Goal: Task Accomplishment & Management: Use online tool/utility

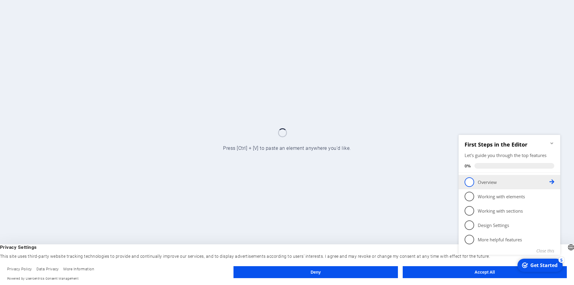
click at [486, 181] on p "Overview - incomplete" at bounding box center [514, 182] width 72 height 6
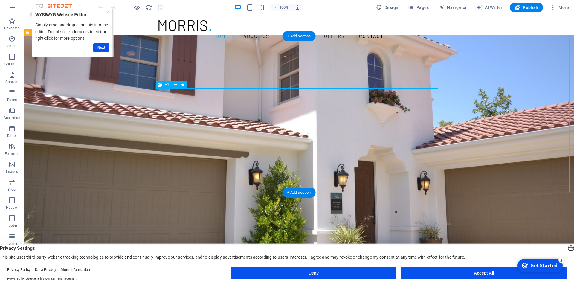
click at [391, 278] on div "YOUR REAL ESTATE EXPERT" at bounding box center [299, 289] width 282 height 23
click at [219, 278] on div "YOUR REAL ESTATE EXPERT" at bounding box center [299, 289] width 282 height 23
drag, startPoint x: 339, startPoint y: 119, endPoint x: 273, endPoint y: 117, distance: 66.1
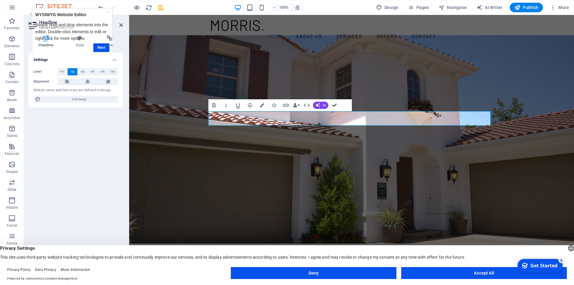
drag, startPoint x: 332, startPoint y: 106, endPoint x: 327, endPoint y: 153, distance: 47.5
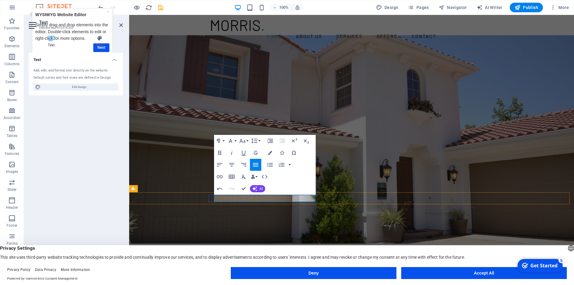
drag, startPoint x: 314, startPoint y: 198, endPoint x: 243, endPoint y: 198, distance: 71.1
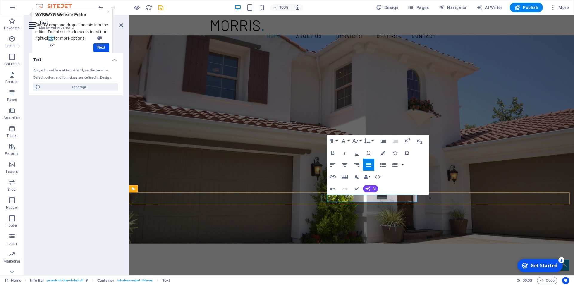
drag, startPoint x: 416, startPoint y: 198, endPoint x: 378, endPoint y: 198, distance: 38.9
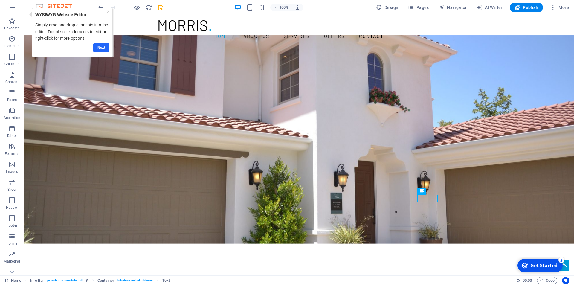
click at [100, 48] on link "Next" at bounding box center [101, 47] width 16 height 9
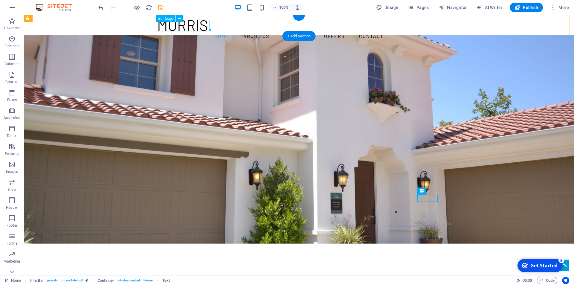
click at [178, 27] on div at bounding box center [299, 26] width 282 height 12
click at [163, 19] on div "Logo" at bounding box center [166, 18] width 20 height 7
click at [178, 16] on icon at bounding box center [179, 19] width 3 height 6
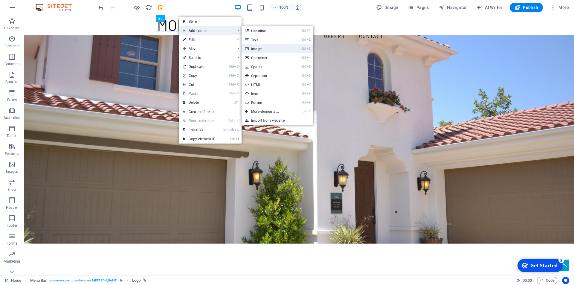
click at [258, 49] on link "Ctrl 3 Image" at bounding box center [266, 48] width 49 height 9
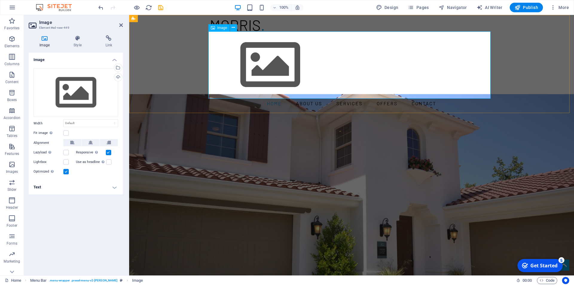
click at [267, 65] on figure at bounding box center [351, 64] width 282 height 67
click at [73, 90] on div "Drag files here, click to choose files or select files from Files or our free s…" at bounding box center [75, 92] width 85 height 49
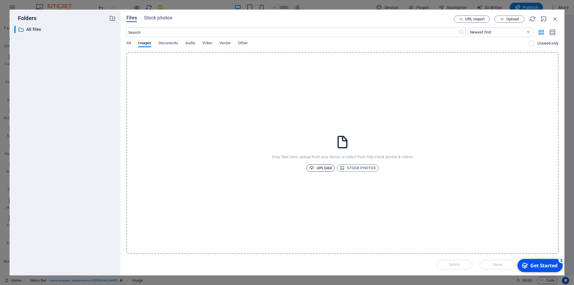
click at [320, 168] on span "Upload" at bounding box center [320, 167] width 23 height 7
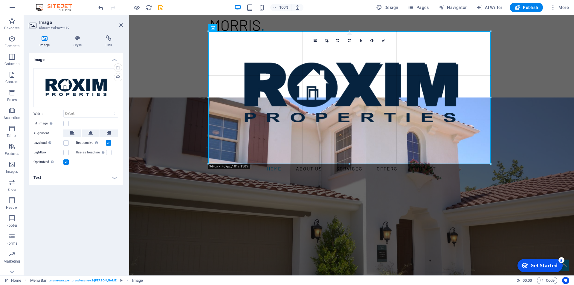
drag, startPoint x: 490, startPoint y: 94, endPoint x: 494, endPoint y: 94, distance: 4.5
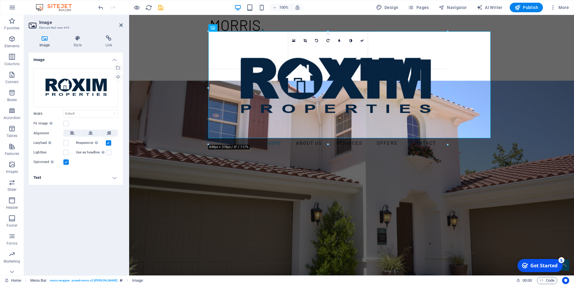
drag, startPoint x: 349, startPoint y: 156, endPoint x: 349, endPoint y: 137, distance: 19.1
type input "801"
select select "px"
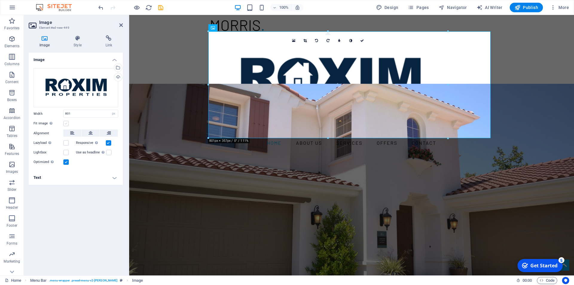
click at [65, 124] on label at bounding box center [65, 123] width 5 height 5
click at [0, 0] on input "Fit image Automatically fit image to a fixed width and height" at bounding box center [0, 0] width 0 height 0
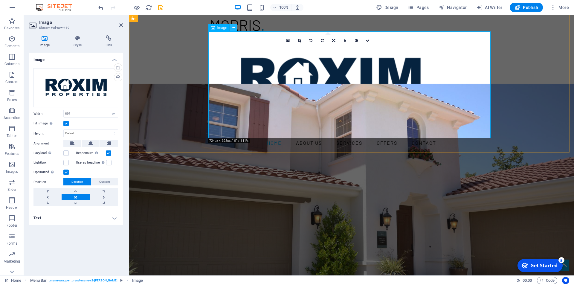
click at [233, 30] on icon at bounding box center [233, 28] width 3 height 6
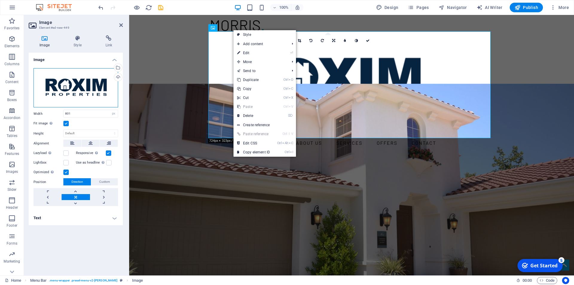
click at [98, 84] on div "Drag files here, click to choose files or select files from Files or our free s…" at bounding box center [75, 87] width 85 height 39
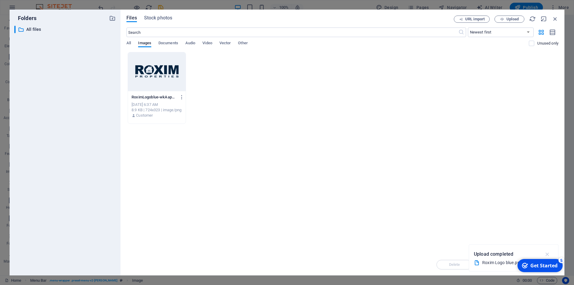
click at [548, 256] on icon "button" at bounding box center [547, 254] width 7 height 7
click at [555, 19] on icon "button" at bounding box center [555, 19] width 7 height 7
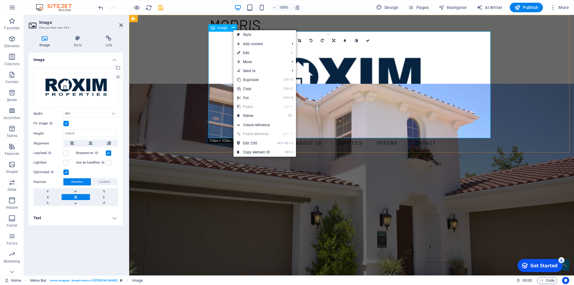
click at [397, 87] on figure at bounding box center [351, 84] width 282 height 107
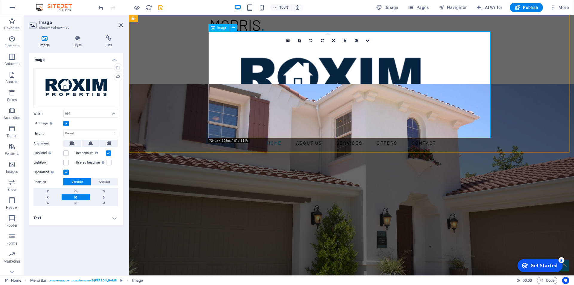
click at [397, 87] on figure at bounding box center [351, 84] width 282 height 107
click at [92, 90] on div "Drag files here, click to choose files or select files from Files or our free s…" at bounding box center [75, 87] width 85 height 39
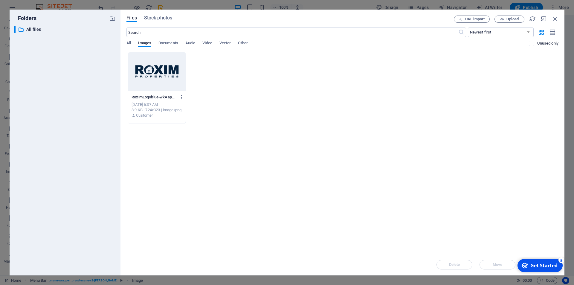
drag, startPoint x: 152, startPoint y: 75, endPoint x: 267, endPoint y: 66, distance: 114.8
click at [152, 75] on div at bounding box center [157, 71] width 58 height 39
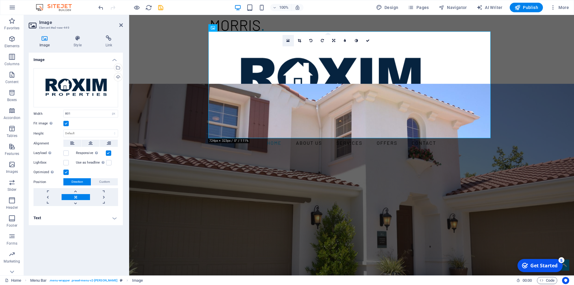
click at [288, 40] on icon at bounding box center [287, 41] width 3 height 4
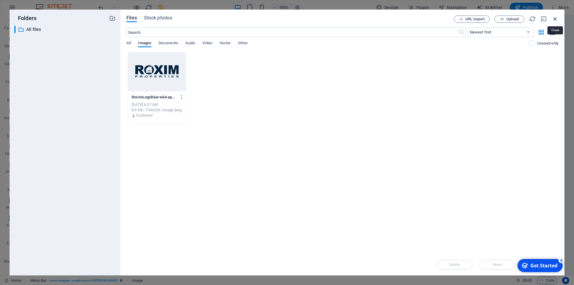
drag, startPoint x: 554, startPoint y: 18, endPoint x: 331, endPoint y: 108, distance: 240.8
click at [554, 18] on icon "button" at bounding box center [555, 19] width 7 height 7
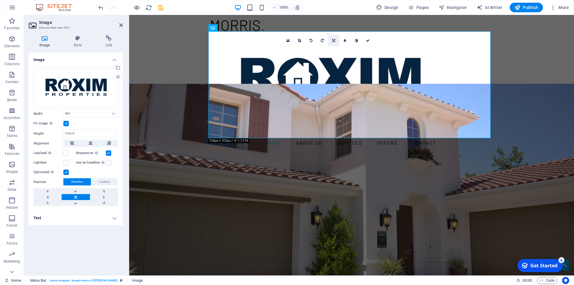
click at [334, 41] on icon at bounding box center [333, 41] width 3 height 4
click at [343, 50] on icon at bounding box center [344, 50] width 3 height 4
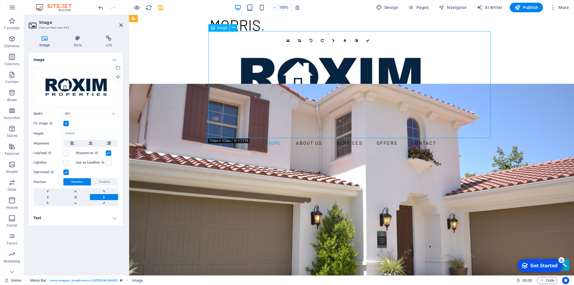
drag, startPoint x: 332, startPoint y: 77, endPoint x: 357, endPoint y: 77, distance: 25.1
click at [357, 77] on figure at bounding box center [351, 84] width 282 height 107
click at [91, 143] on icon at bounding box center [90, 143] width 4 height 7
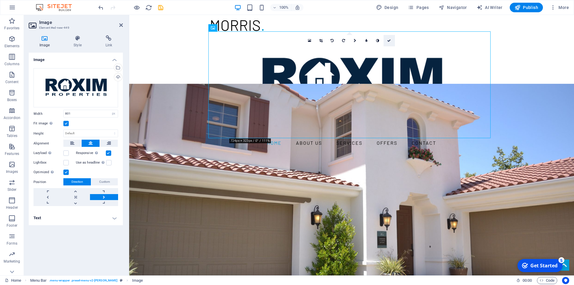
click at [389, 41] on icon at bounding box center [389, 41] width 4 height 4
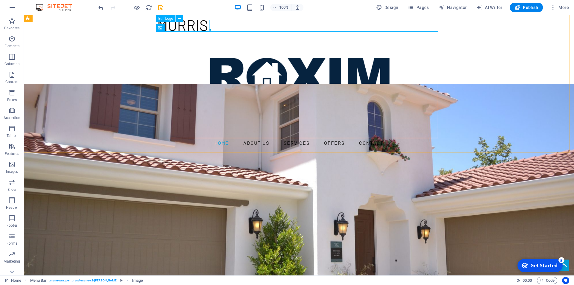
click at [191, 22] on div at bounding box center [299, 26] width 282 height 12
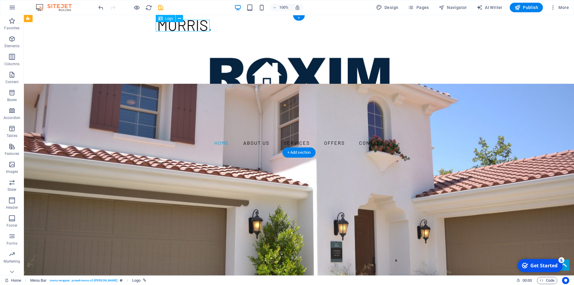
click at [191, 24] on div at bounding box center [299, 26] width 282 height 12
select select "px"
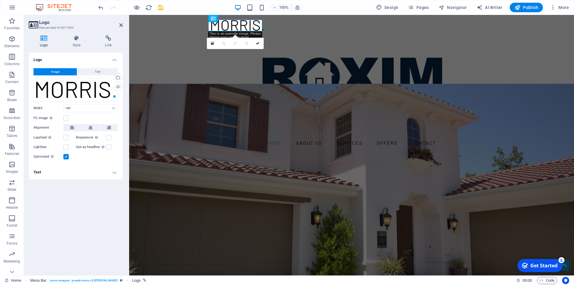
click at [63, 72] on button "Image" at bounding box center [54, 71] width 43 height 7
click at [67, 91] on div "Drag files here, click to choose files or select files from Files or our free s…" at bounding box center [75, 90] width 85 height 24
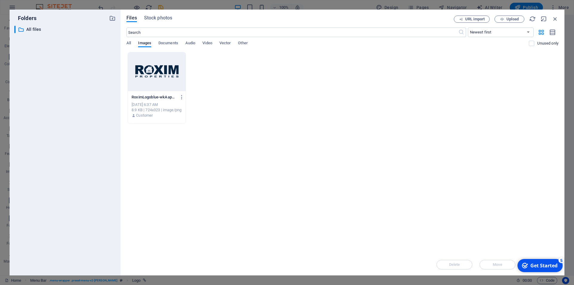
click at [151, 72] on div at bounding box center [157, 71] width 58 height 39
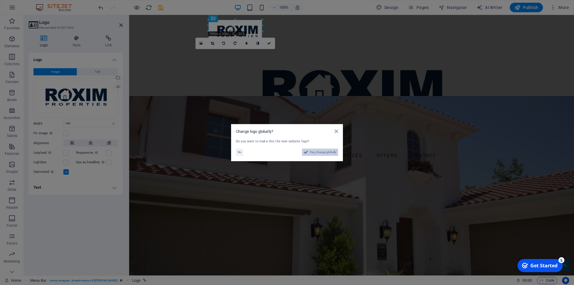
click at [319, 152] on span "Yes, change globally" at bounding box center [323, 152] width 27 height 7
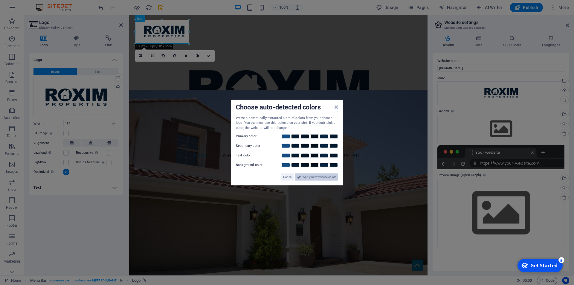
click at [307, 176] on span "Apply new website colors" at bounding box center [319, 176] width 33 height 7
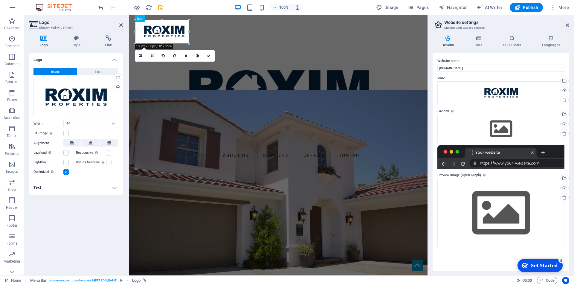
click at [535, 266] on div "Get Started" at bounding box center [543, 265] width 27 height 7
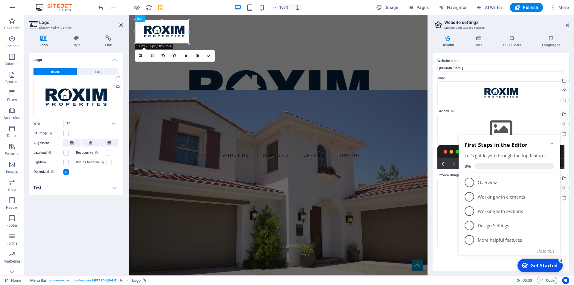
click at [550, 144] on icon "Minimize checklist" at bounding box center [551, 143] width 5 height 5
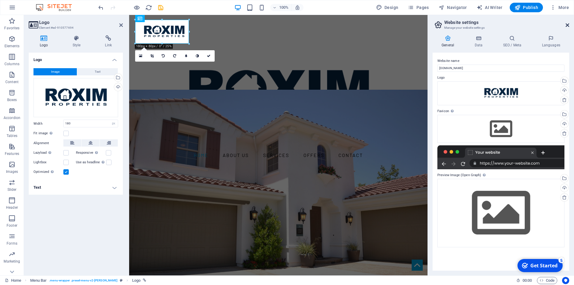
click at [567, 26] on icon at bounding box center [568, 25] width 4 height 5
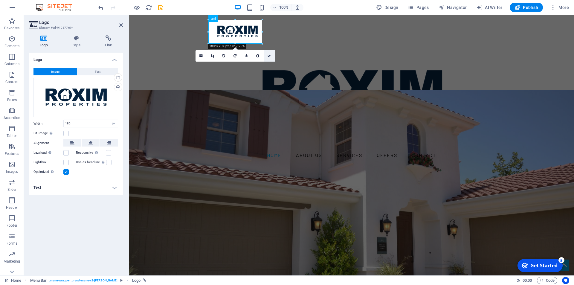
click at [270, 55] on icon at bounding box center [269, 56] width 4 height 4
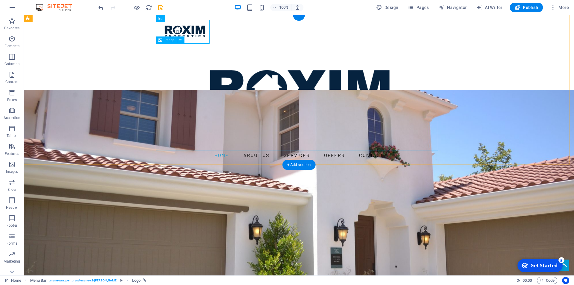
click at [301, 108] on figure at bounding box center [299, 97] width 282 height 107
select select "px"
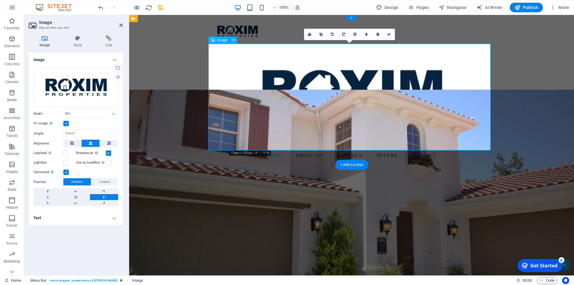
click at [301, 108] on figure at bounding box center [351, 97] width 282 height 107
click at [543, 113] on div "Home About us Services Offers Contact" at bounding box center [351, 90] width 445 height 150
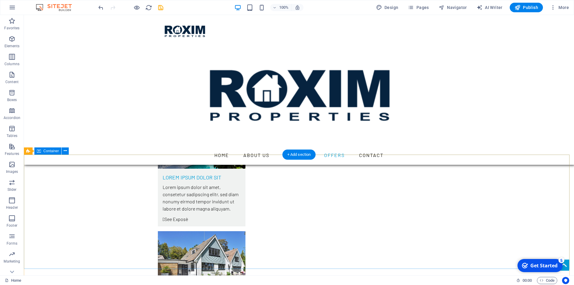
scroll to position [1793, 0]
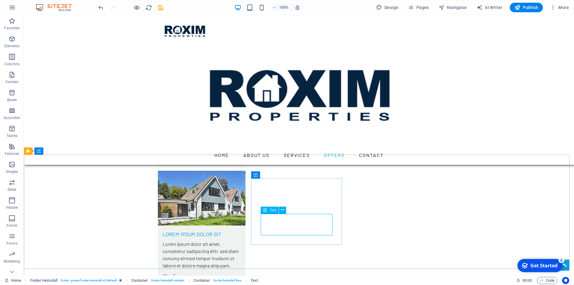
click at [273, 211] on span "Text" at bounding box center [273, 210] width 7 height 4
click at [282, 211] on icon at bounding box center [282, 210] width 3 height 6
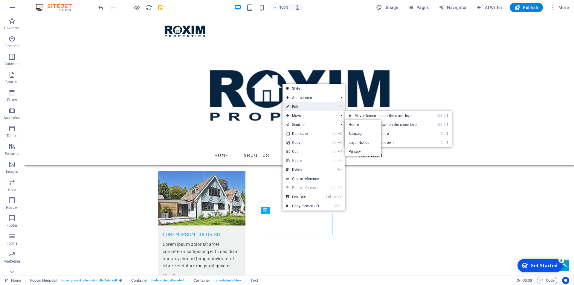
click at [300, 103] on link "⏎ Edit" at bounding box center [302, 106] width 40 height 9
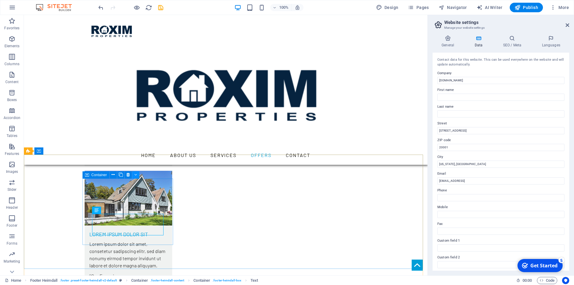
click at [137, 175] on icon at bounding box center [135, 175] width 3 height 6
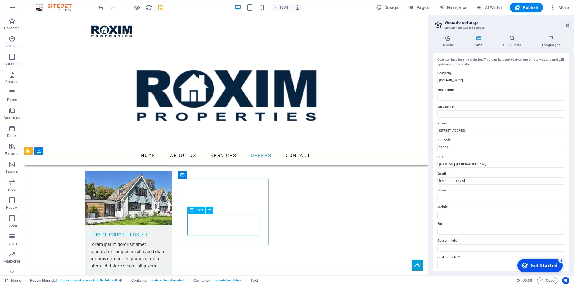
click at [201, 211] on span "Text" at bounding box center [199, 210] width 7 height 4
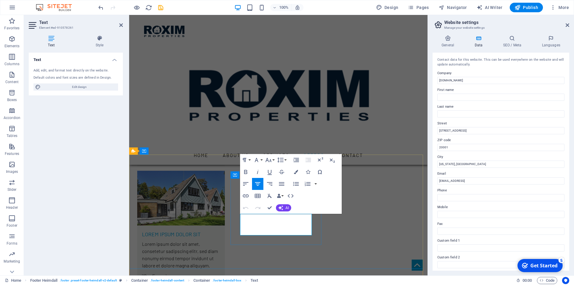
drag, startPoint x: 298, startPoint y: 230, endPoint x: 253, endPoint y: 225, distance: 46.0
drag, startPoint x: 287, startPoint y: 224, endPoint x: 260, endPoint y: 223, distance: 26.9
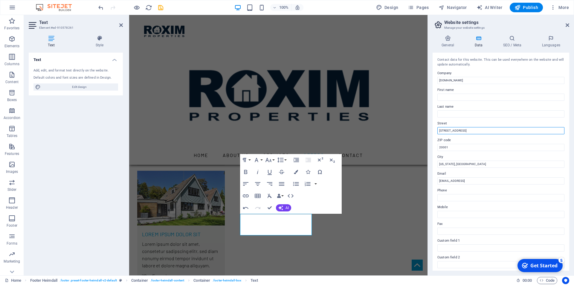
drag, startPoint x: 159, startPoint y: 202, endPoint x: 461, endPoint y: 129, distance: 310.4
click at [461, 129] on input "[STREET_ADDRESS]" at bounding box center [500, 130] width 127 height 7
drag, startPoint x: 461, startPoint y: 129, endPoint x: 430, endPoint y: 129, distance: 31.4
click at [430, 129] on div "General Data SEO / Meta Languages Website name [DOMAIN_NAME] Logo Drag files he…" at bounding box center [501, 152] width 146 height 245
type input "[GEOGRAPHIC_DATA]"
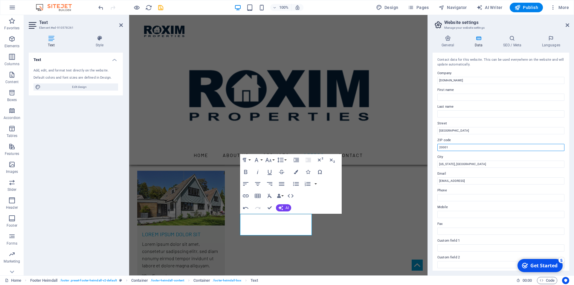
drag, startPoint x: 458, startPoint y: 146, endPoint x: 430, endPoint y: 145, distance: 28.1
click at [430, 145] on div "General Data SEO / Meta Languages Website name [DOMAIN_NAME] Logo Drag files he…" at bounding box center [501, 152] width 146 height 245
type input "4118"
click at [456, 162] on input "[US_STATE], [GEOGRAPHIC_DATA]" at bounding box center [500, 164] width 127 height 7
drag, startPoint x: 592, startPoint y: 179, endPoint x: 424, endPoint y: 164, distance: 169.0
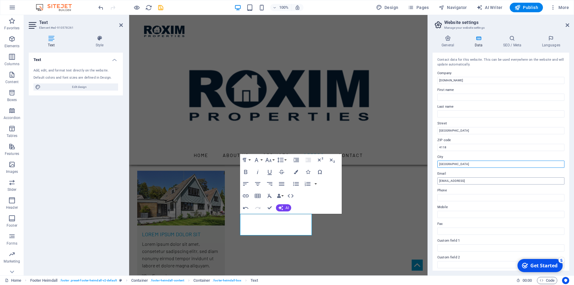
type input "[GEOGRAPHIC_DATA]"
click at [458, 179] on input "[EMAIL_ADDRESS]" at bounding box center [500, 180] width 127 height 7
drag, startPoint x: 509, startPoint y: 181, endPoint x: 433, endPoint y: 181, distance: 75.6
click at [433, 181] on div "Contact data for this website. This can be used everywhere on the website and w…" at bounding box center [501, 162] width 137 height 218
type input "[EMAIL_ADDRESS][DOMAIN_NAME]"
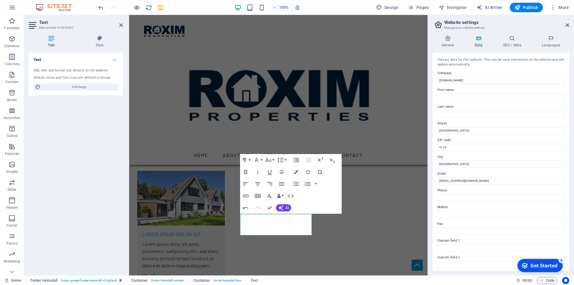
click at [538, 266] on div "Get Started" at bounding box center [543, 265] width 27 height 7
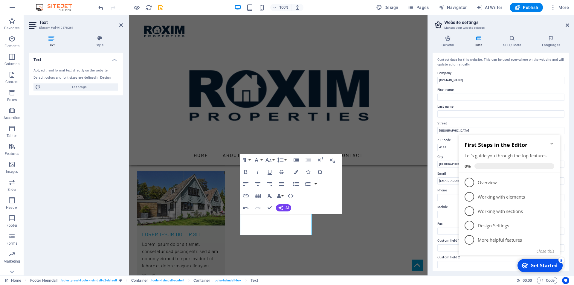
click at [538, 266] on div "Get Started" at bounding box center [543, 265] width 27 height 7
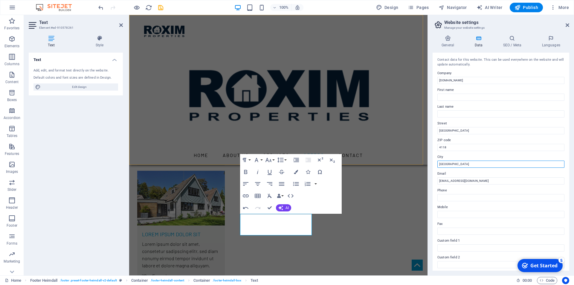
drag, startPoint x: 593, startPoint y: 178, endPoint x: 421, endPoint y: 164, distance: 172.1
click at [473, 129] on input "[GEOGRAPHIC_DATA]" at bounding box center [500, 130] width 127 height 7
drag, startPoint x: 595, startPoint y: 179, endPoint x: 427, endPoint y: 164, distance: 169.2
type input "[GEOGRAPHIC_DATA]"
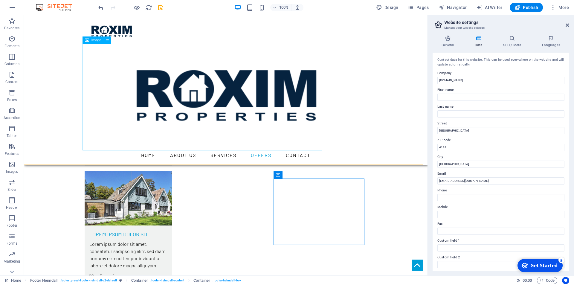
click at [238, 93] on figure at bounding box center [226, 97] width 282 height 107
click at [109, 41] on icon at bounding box center [107, 40] width 3 height 6
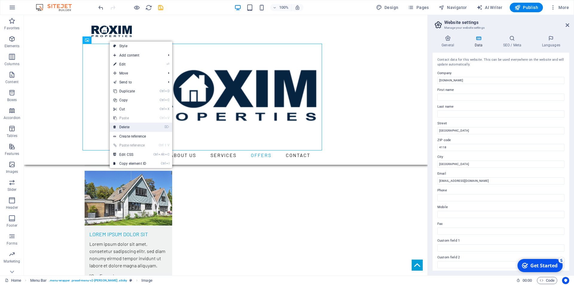
click at [129, 125] on link "⌦ Delete" at bounding box center [130, 127] width 40 height 9
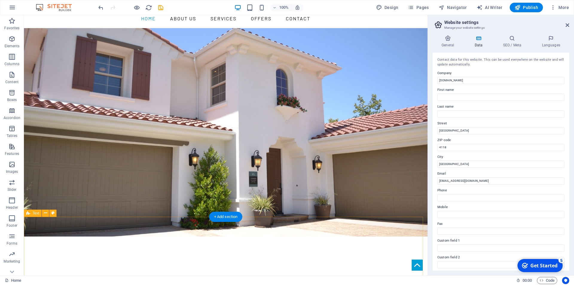
scroll to position [0, 0]
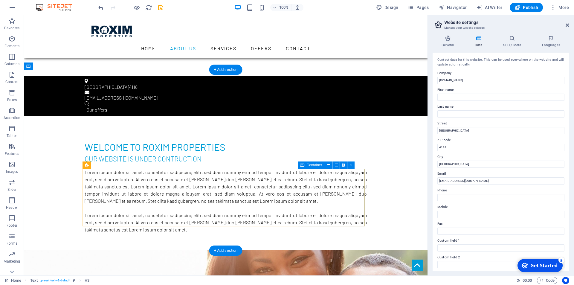
scroll to position [329, 0]
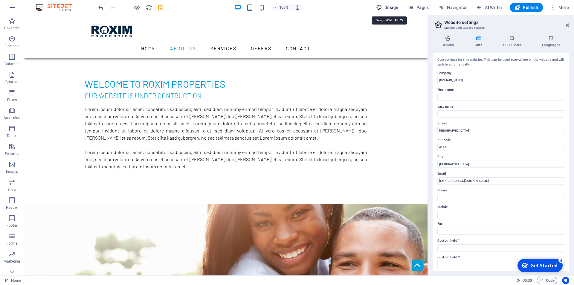
select select "rem"
select select "300"
select select "px"
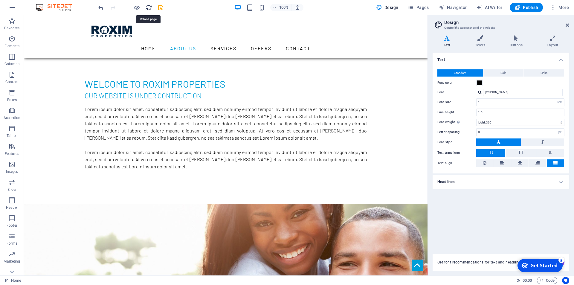
click at [148, 7] on icon "reload" at bounding box center [148, 7] width 7 height 7
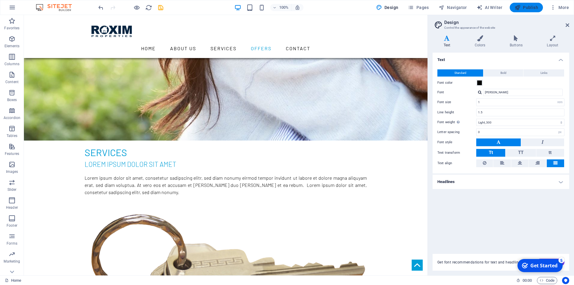
scroll to position [955, 0]
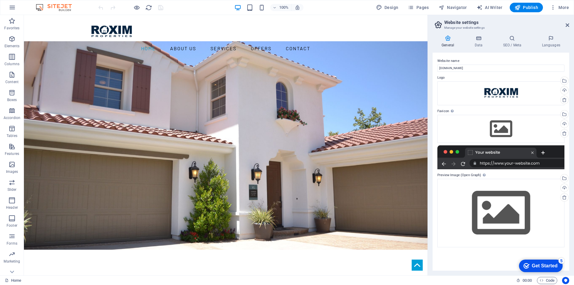
click at [519, 165] on div at bounding box center [500, 157] width 127 height 24
click at [543, 152] on div at bounding box center [500, 157] width 127 height 24
click at [567, 25] on icon at bounding box center [568, 25] width 4 height 5
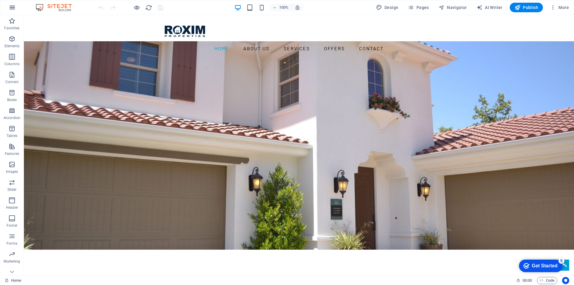
click at [13, 7] on icon "button" at bounding box center [12, 7] width 7 height 7
